Goal: Obtain resource: Download file/media

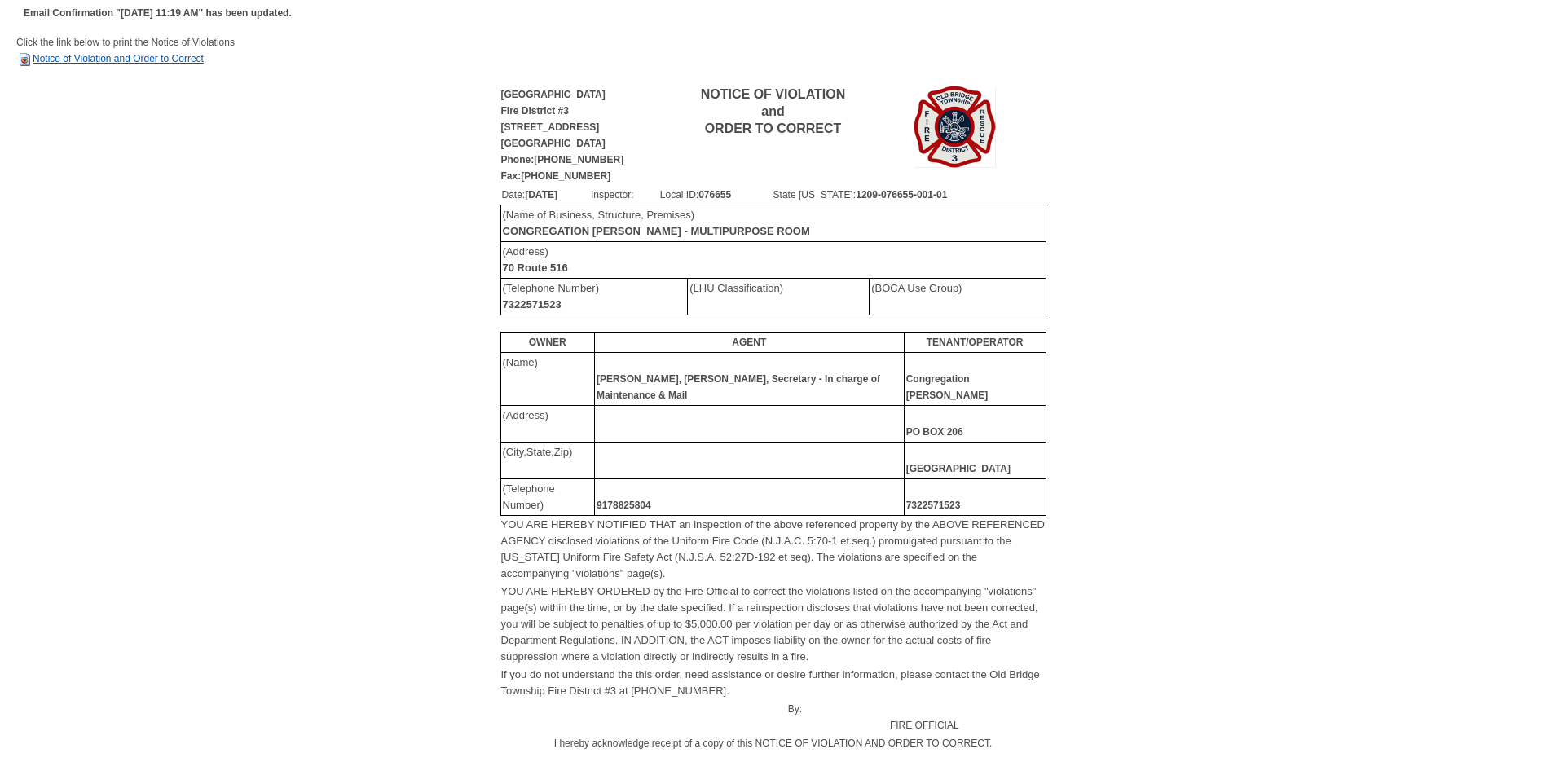
click at [109, 59] on link "Notice of Violation and Order to Correct" at bounding box center [110, 59] width 187 height 12
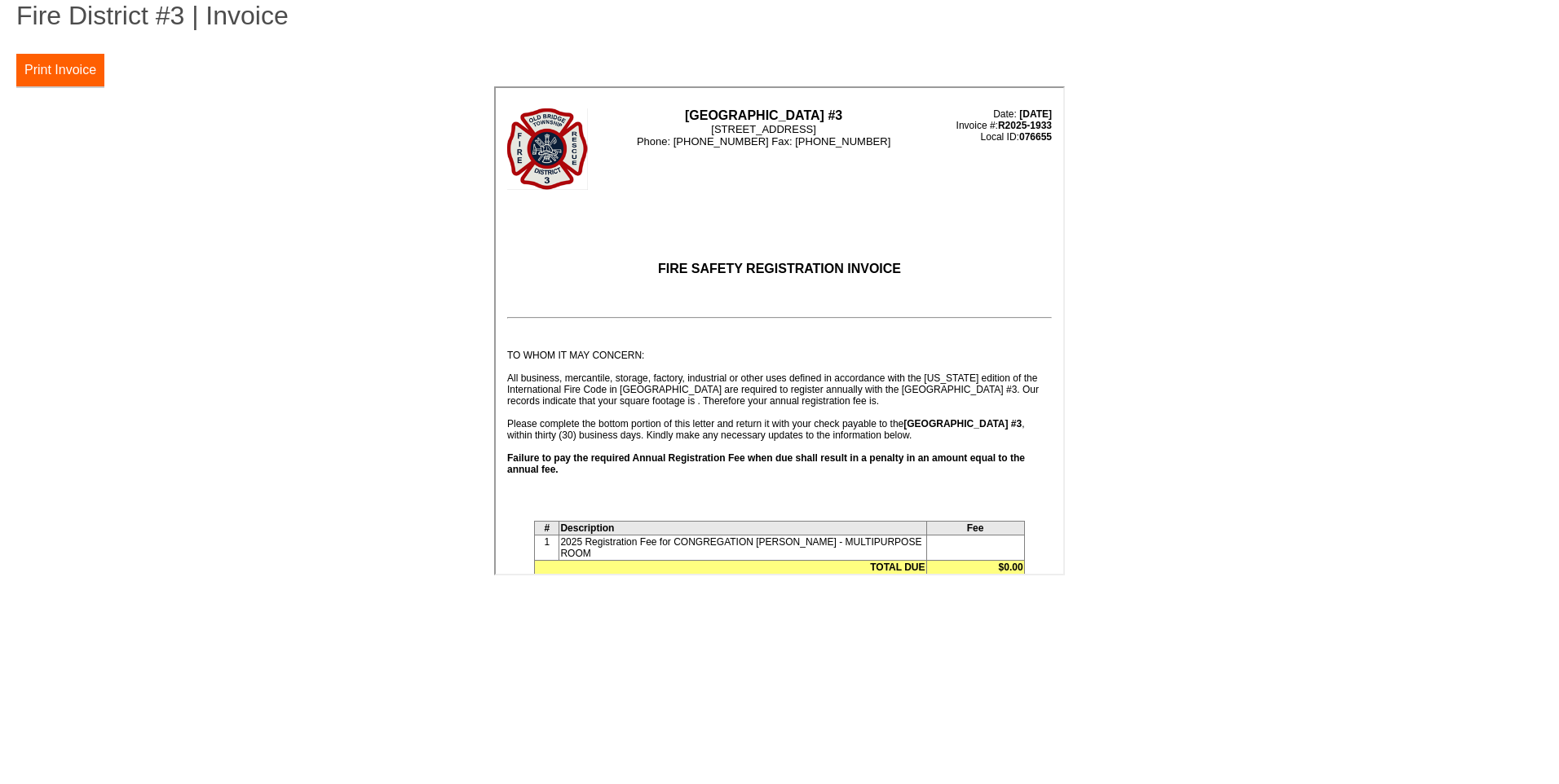
click at [73, 70] on button "Print Invoice" at bounding box center [60, 69] width 88 height 32
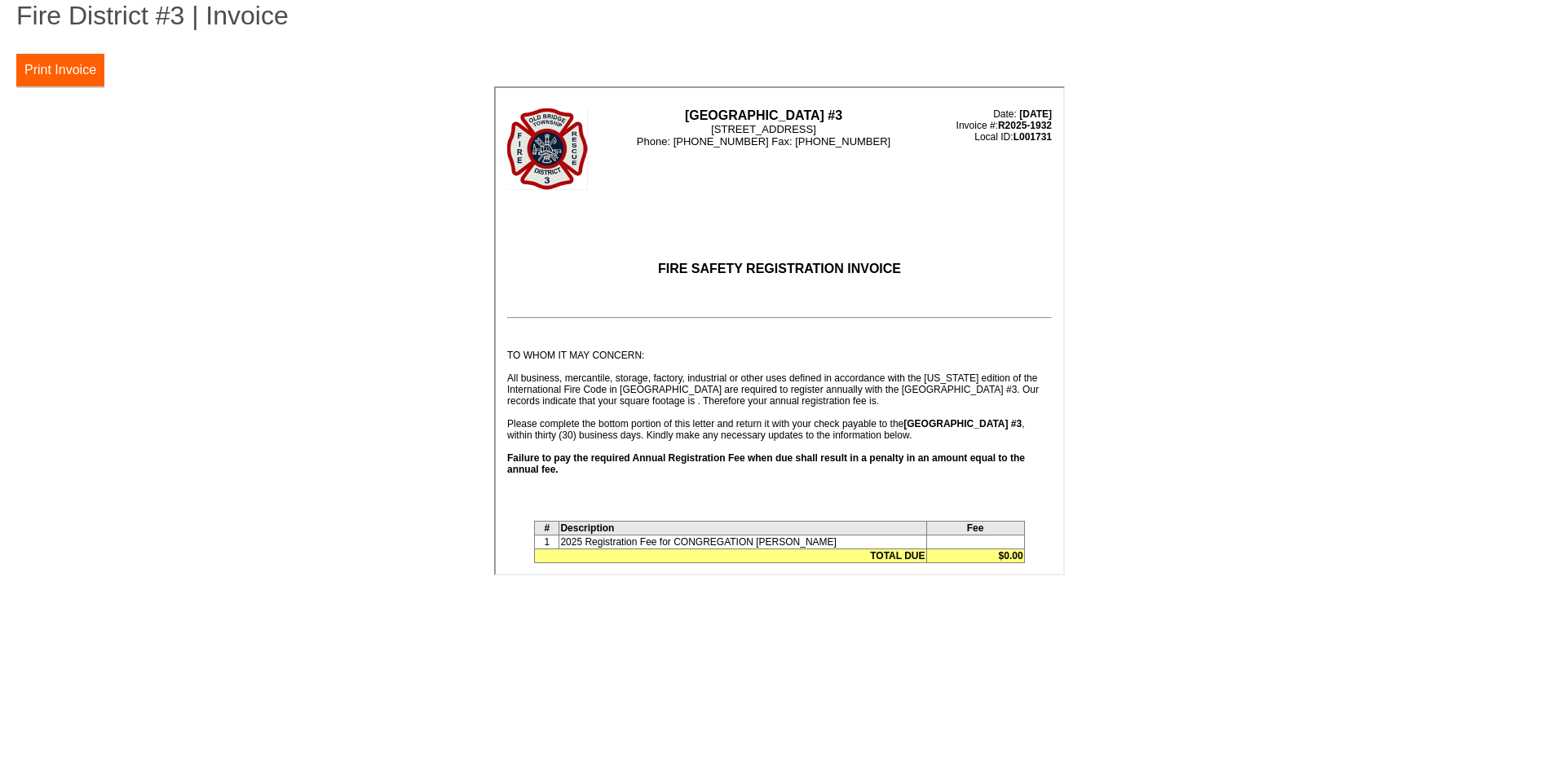
click at [44, 73] on button "Print Invoice" at bounding box center [60, 69] width 88 height 32
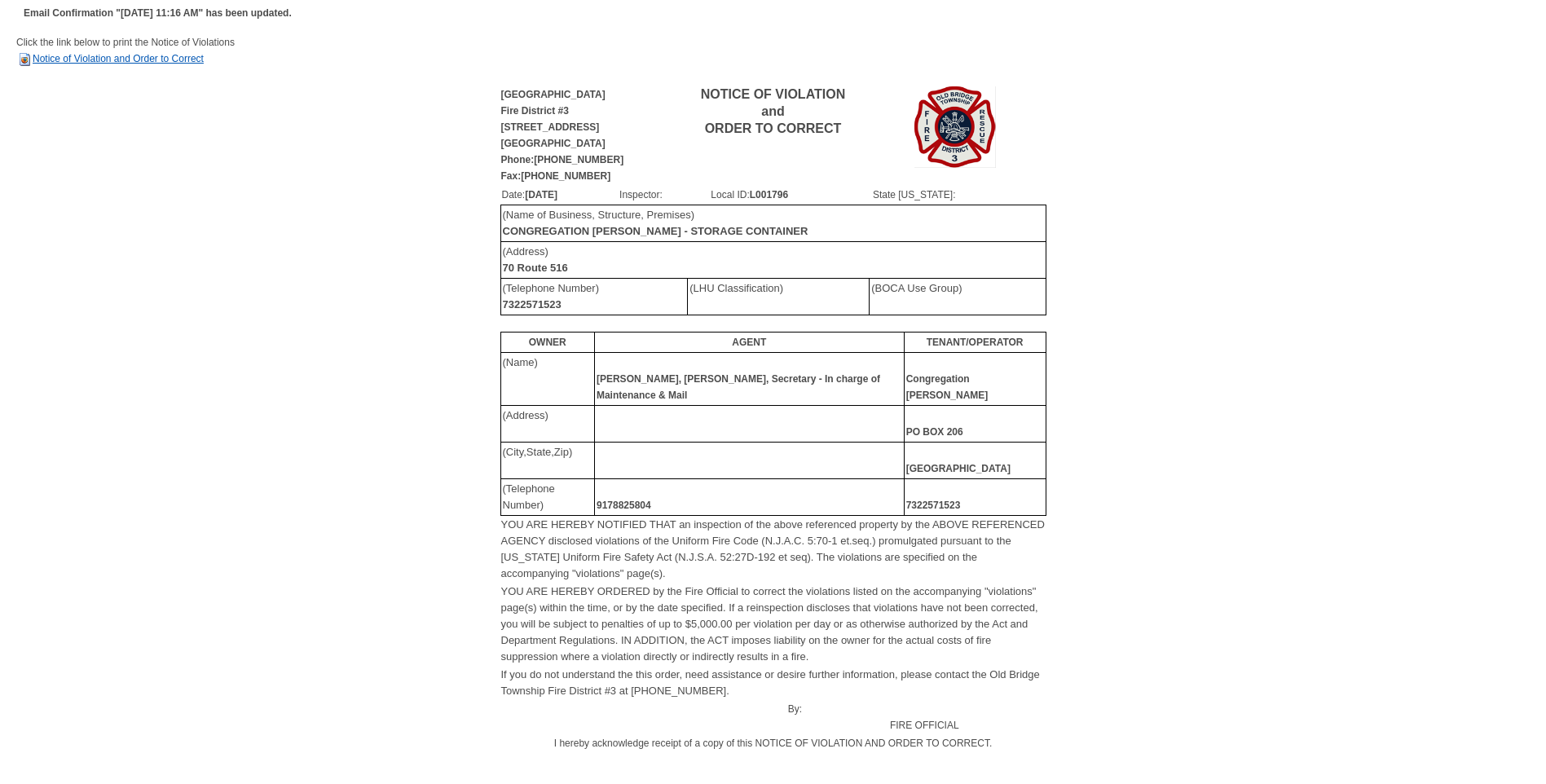
click at [144, 58] on link "Notice of Violation and Order to Correct" at bounding box center [110, 59] width 187 height 12
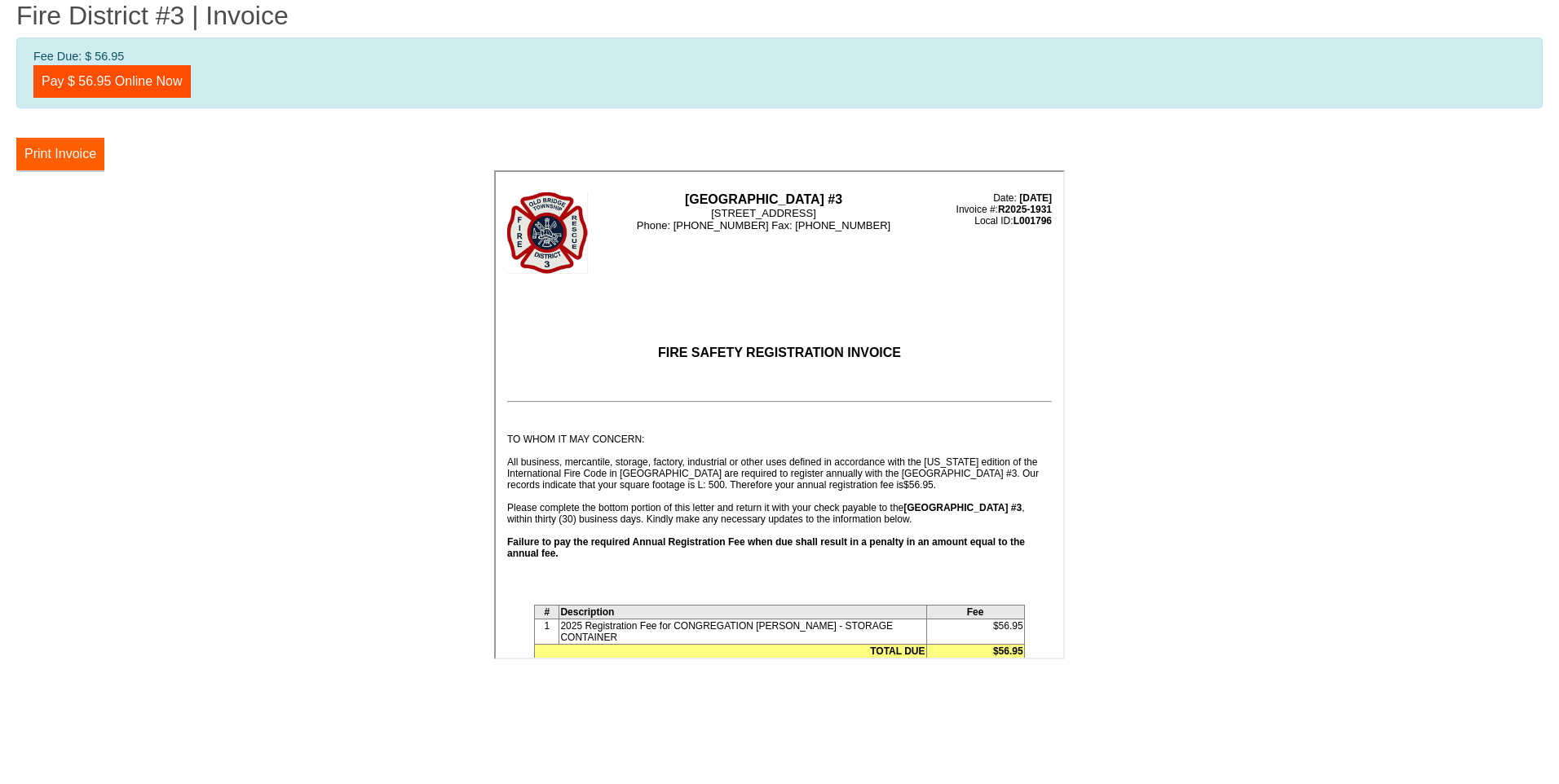
click at [54, 152] on button "Print Invoice" at bounding box center [60, 153] width 88 height 32
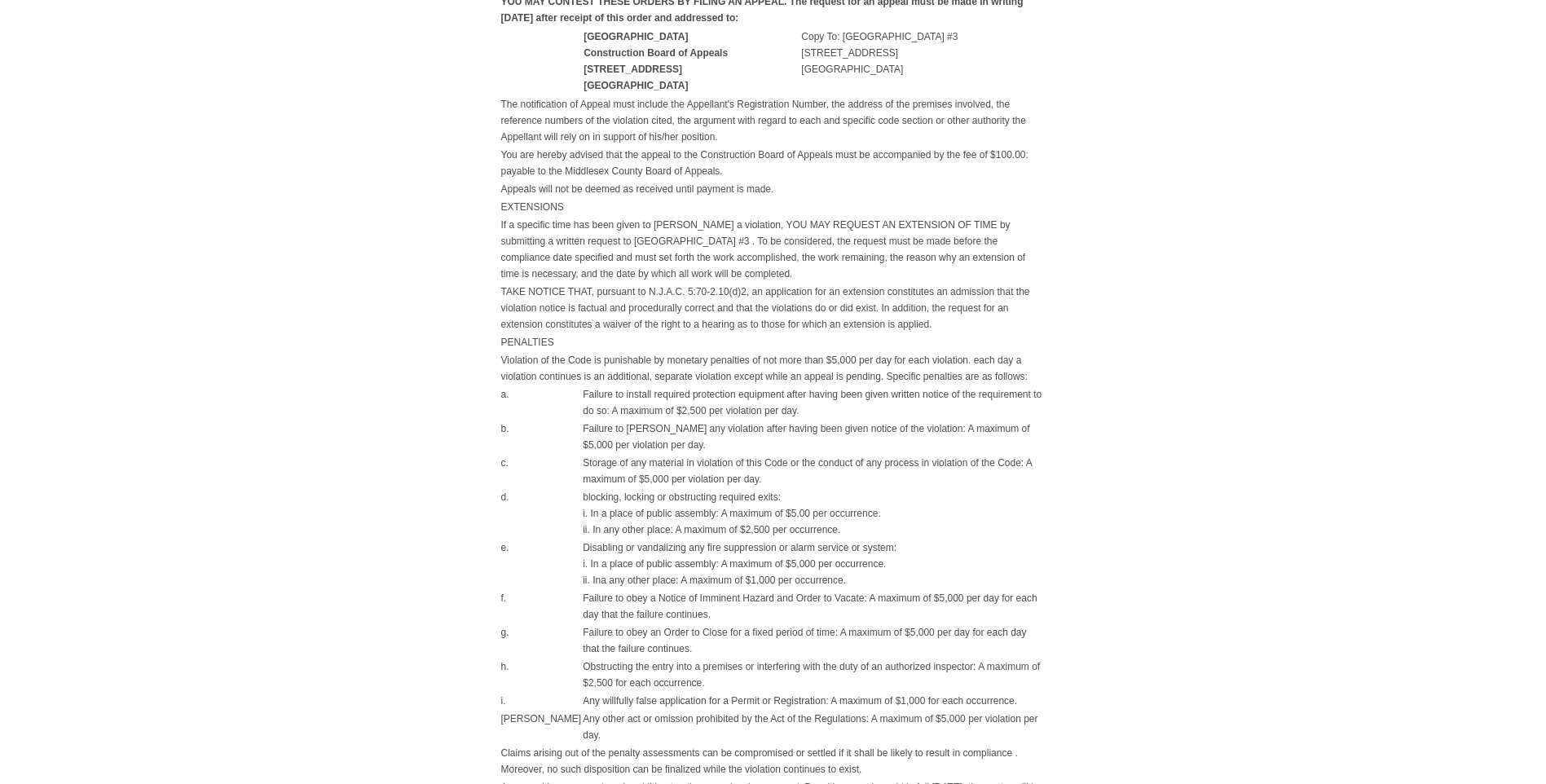
scroll to position [1046, 0]
